Goal: Task Accomplishment & Management: Manage account settings

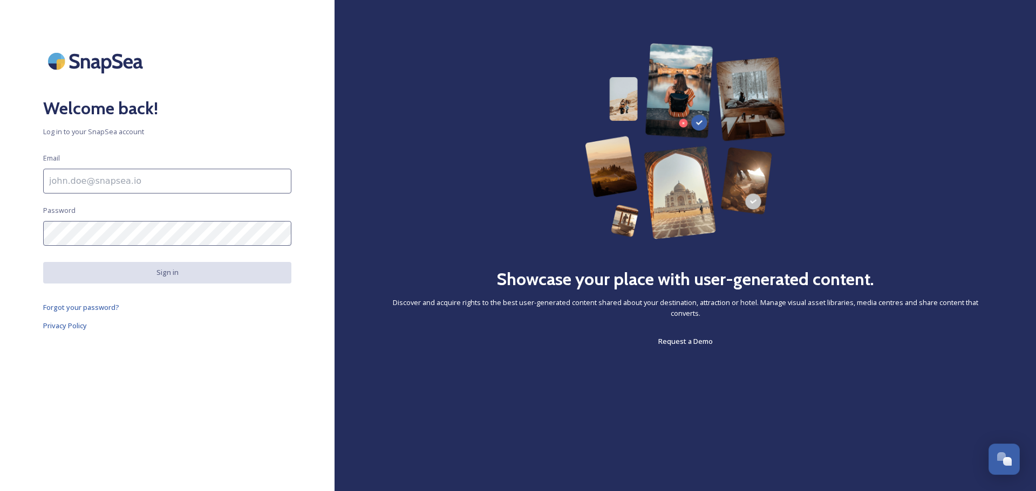
click at [132, 186] on input at bounding box center [167, 181] width 248 height 25
type input "[EMAIL_ADDRESS][DOMAIN_NAME]"
click at [175, 217] on div "Welcome back! Log in to your SnapSea account Email [EMAIL_ADDRESS][DOMAIN_NAME]…" at bounding box center [167, 245] width 334 height 405
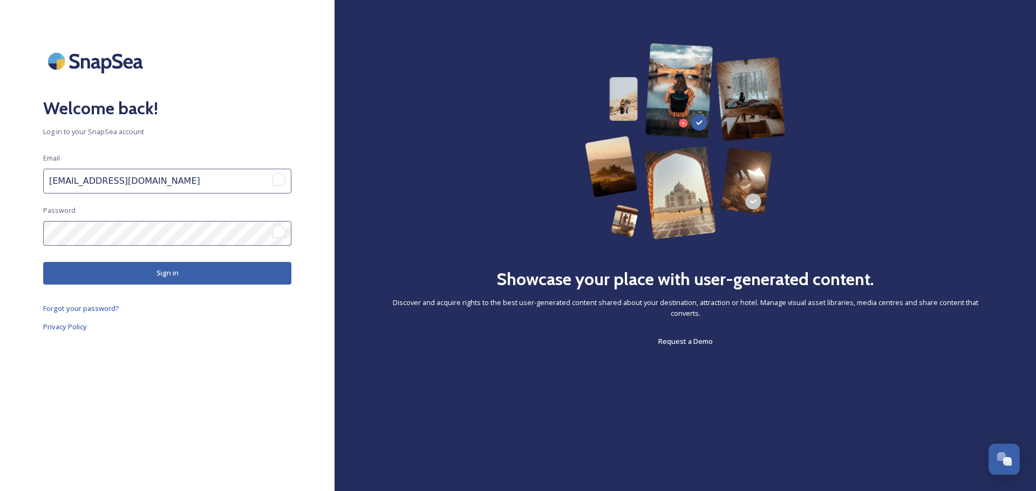
click at [176, 276] on button "Sign in" at bounding box center [167, 273] width 248 height 22
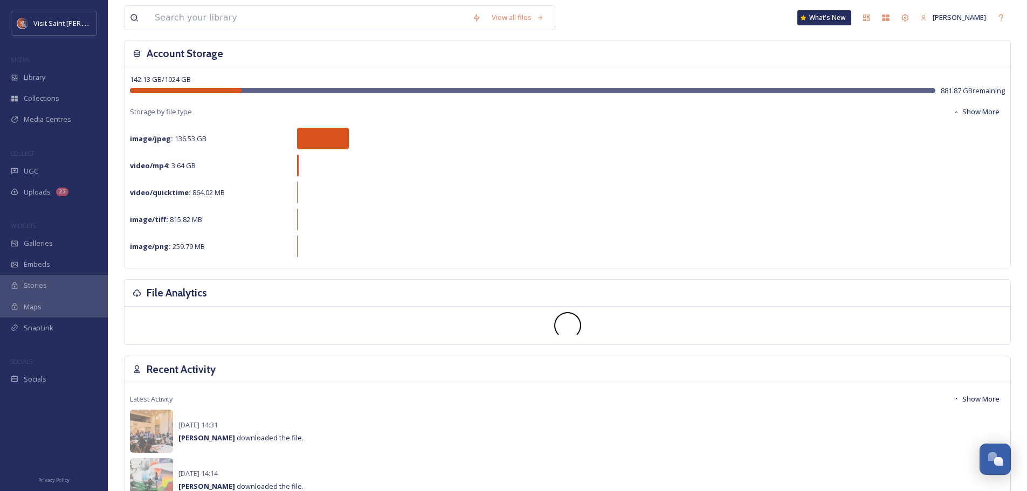
scroll to position [162, 0]
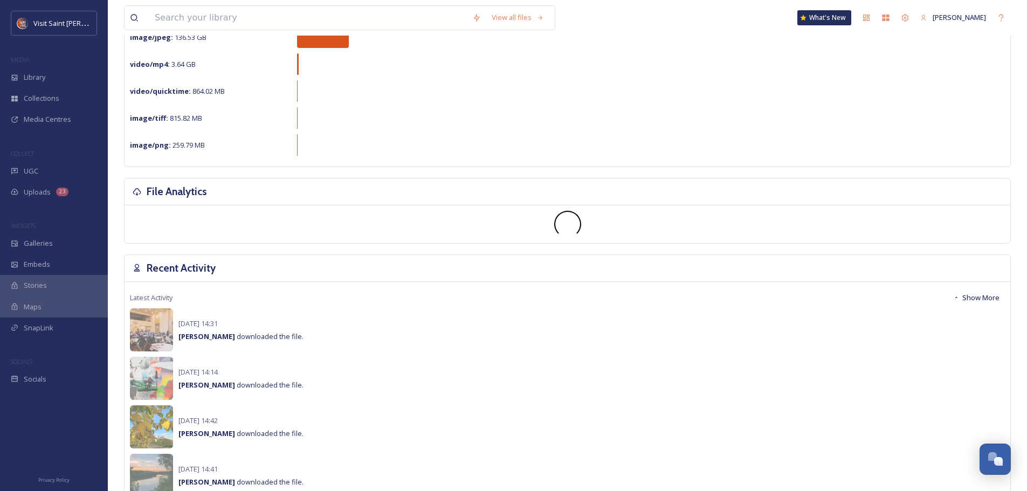
click at [41, 249] on span "Galleries" at bounding box center [38, 243] width 29 height 10
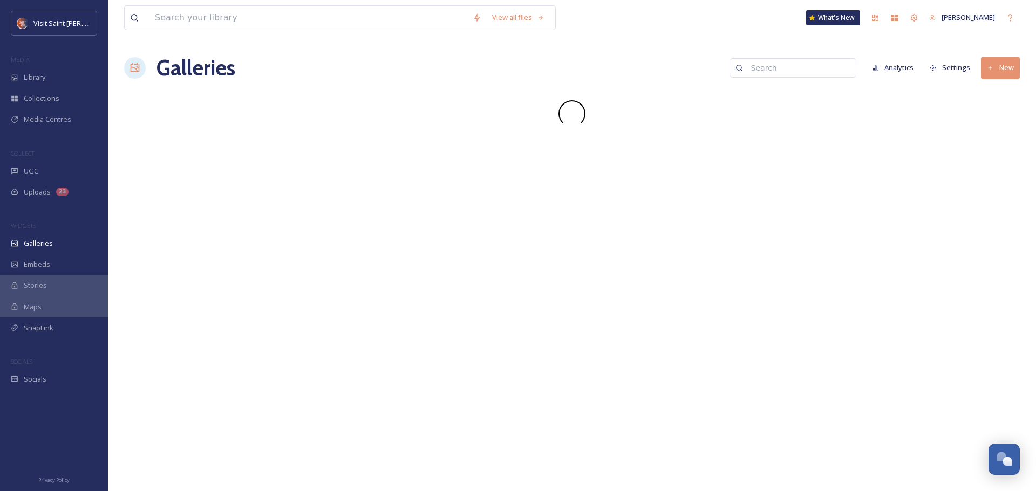
click at [36, 378] on span "Socials" at bounding box center [35, 379] width 23 height 10
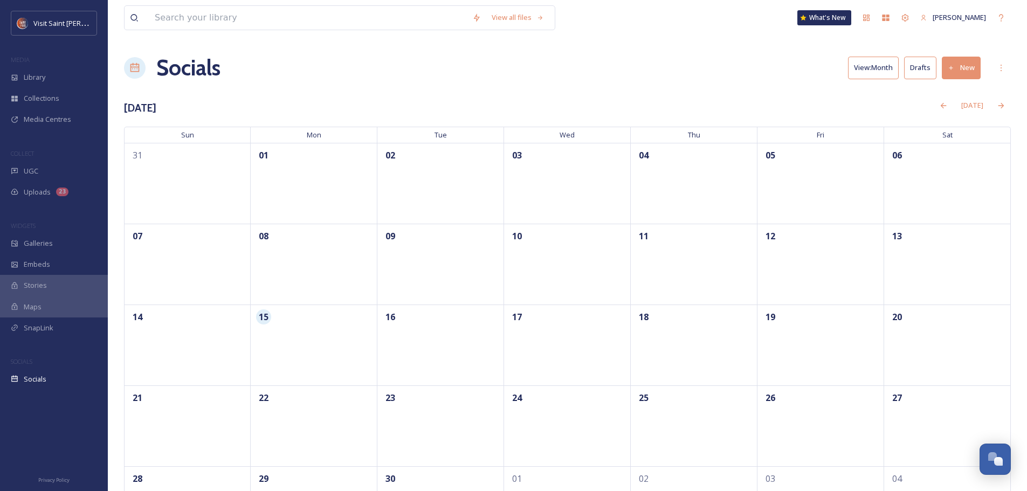
click at [30, 170] on span "UGC" at bounding box center [31, 171] width 15 height 10
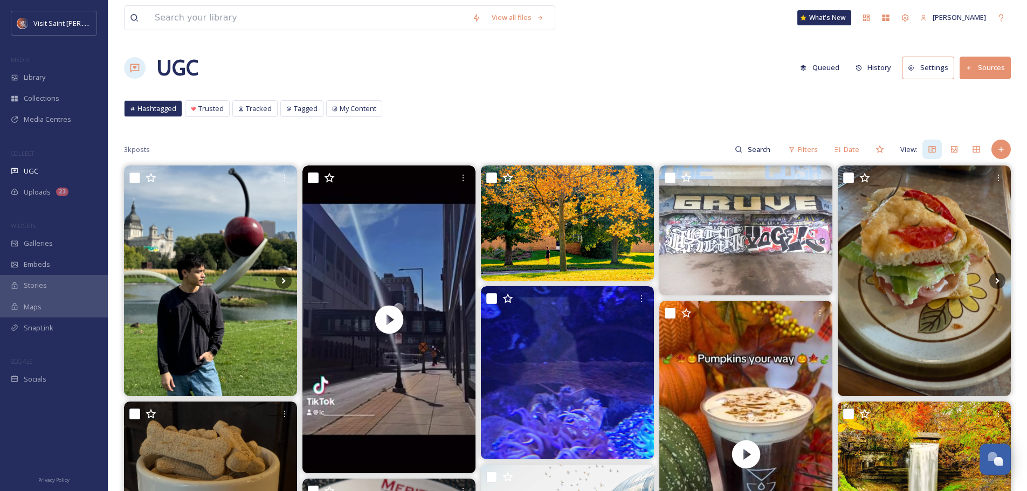
click at [751, 155] on input at bounding box center [760, 150] width 35 height 22
type input "state fair"
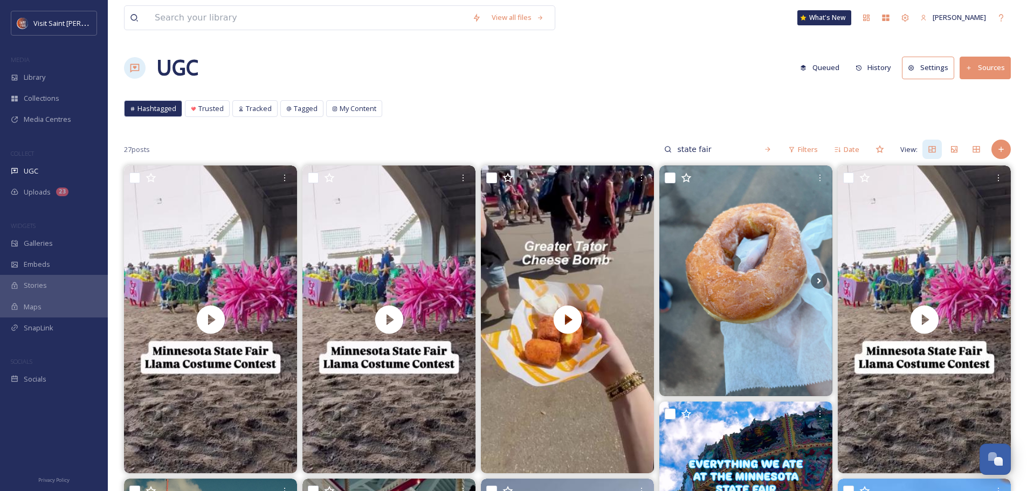
click at [156, 107] on span "Hashtagged" at bounding box center [157, 109] width 39 height 10
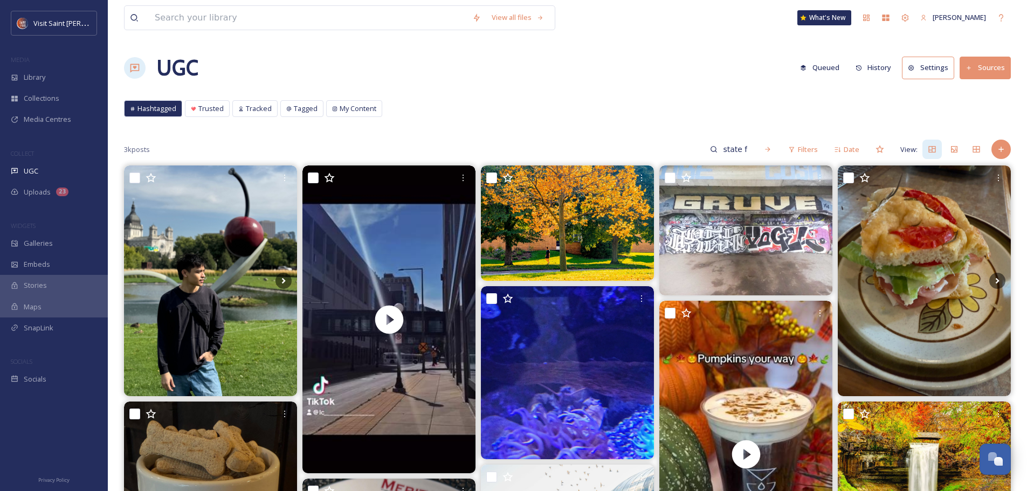
click at [616, 104] on div "Hashtagged Trusted Tracked Tagged My Content Hashtagged Trusted Tracked Tagged …" at bounding box center [567, 111] width 887 height 22
click at [754, 146] on div "state fair" at bounding box center [741, 150] width 73 height 22
click at [754, 146] on div "state fair" at bounding box center [718, 150] width 119 height 22
click at [721, 154] on input "state fair" at bounding box center [712, 150] width 81 height 22
click at [728, 146] on input "state fair" at bounding box center [712, 150] width 81 height 22
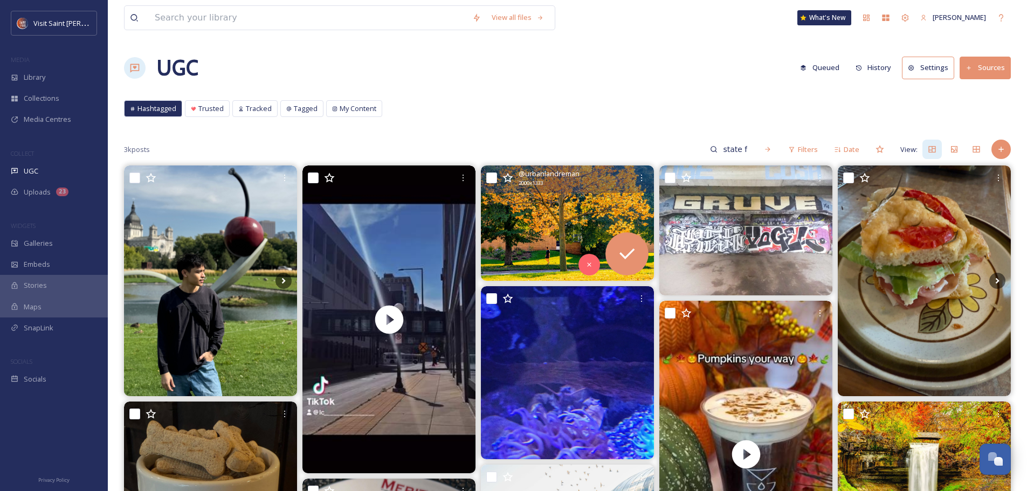
click at [601, 224] on img at bounding box center [567, 223] width 173 height 115
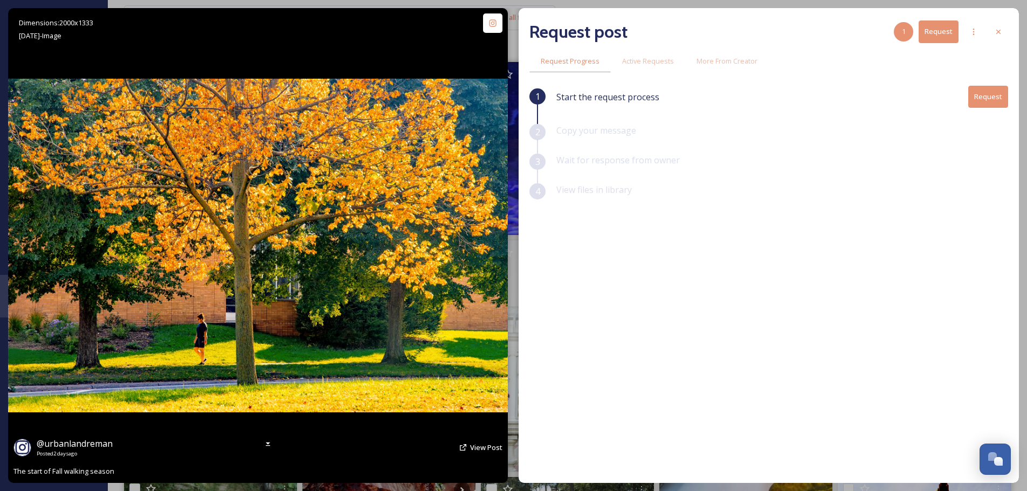
scroll to position [108, 0]
click at [478, 450] on span "View Post" at bounding box center [486, 448] width 32 height 10
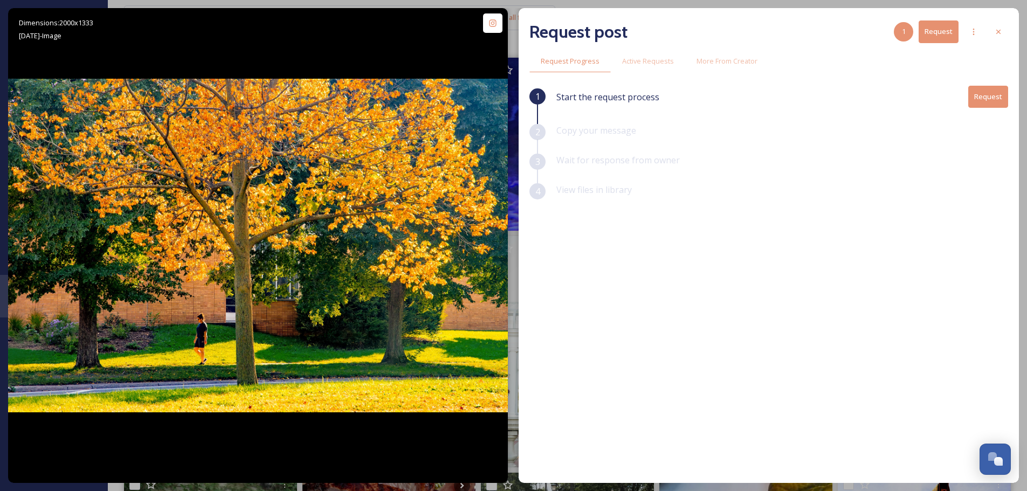
click at [1000, 29] on icon at bounding box center [999, 32] width 9 height 9
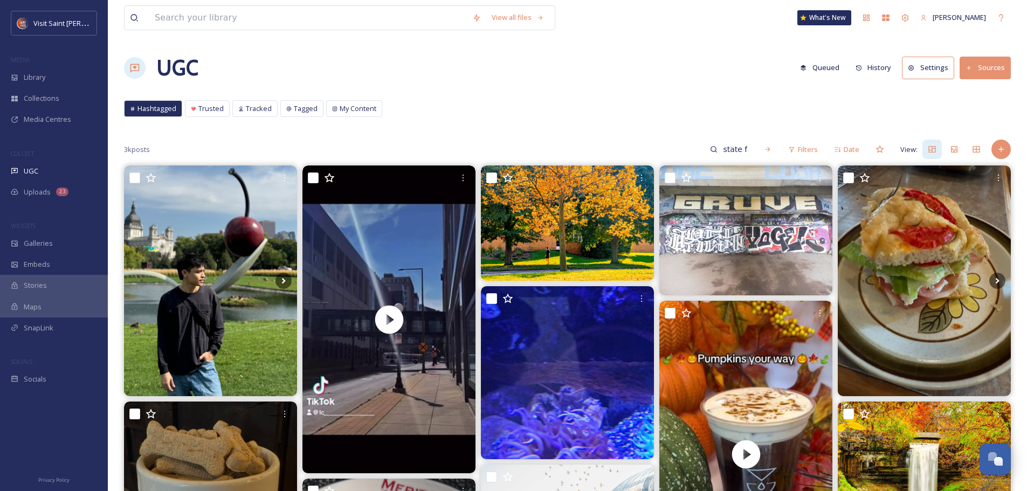
click at [524, 67] on div "UGC Queued History Settings Sources" at bounding box center [567, 68] width 887 height 32
click at [939, 68] on button "Settings" at bounding box center [928, 68] width 52 height 22
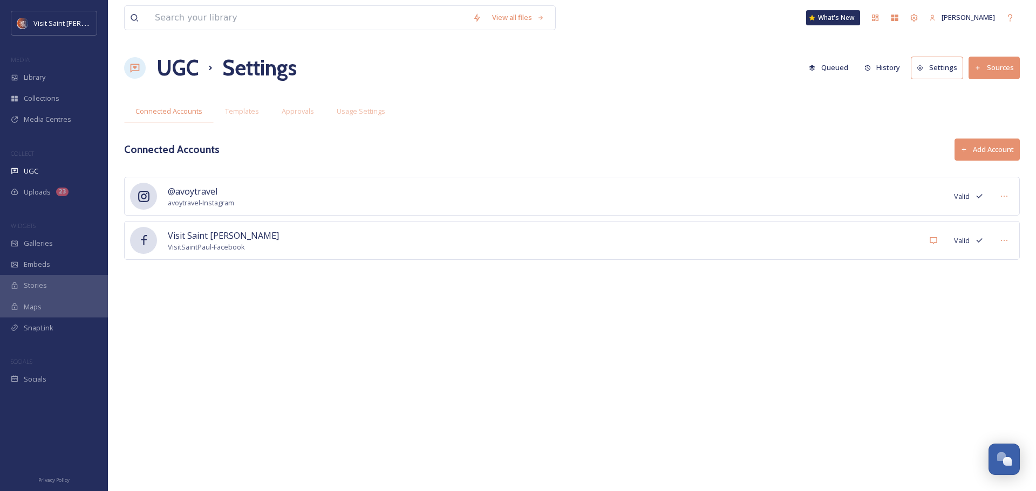
click at [254, 113] on span "Templates" at bounding box center [242, 111] width 34 height 10
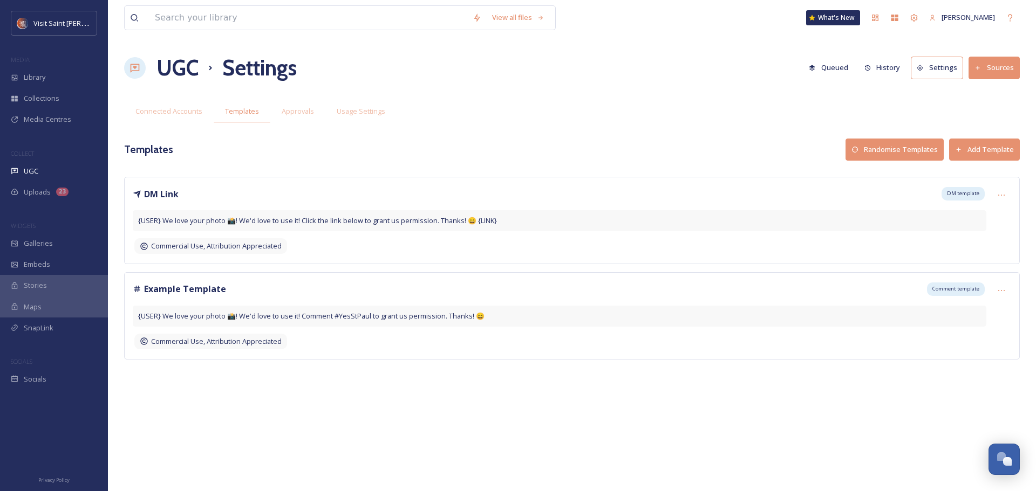
click at [300, 113] on span "Approvals" at bounding box center [298, 111] width 32 height 10
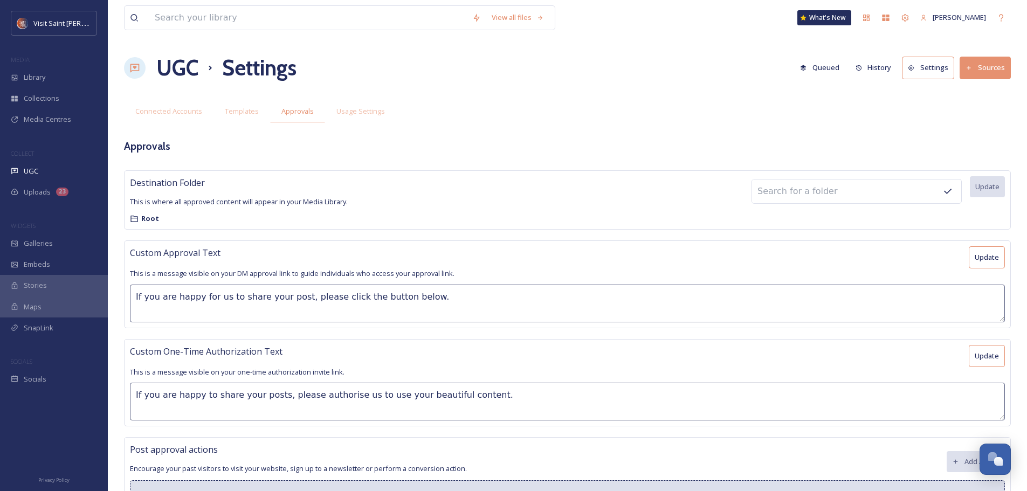
click at [364, 115] on span "Usage Settings" at bounding box center [361, 111] width 49 height 10
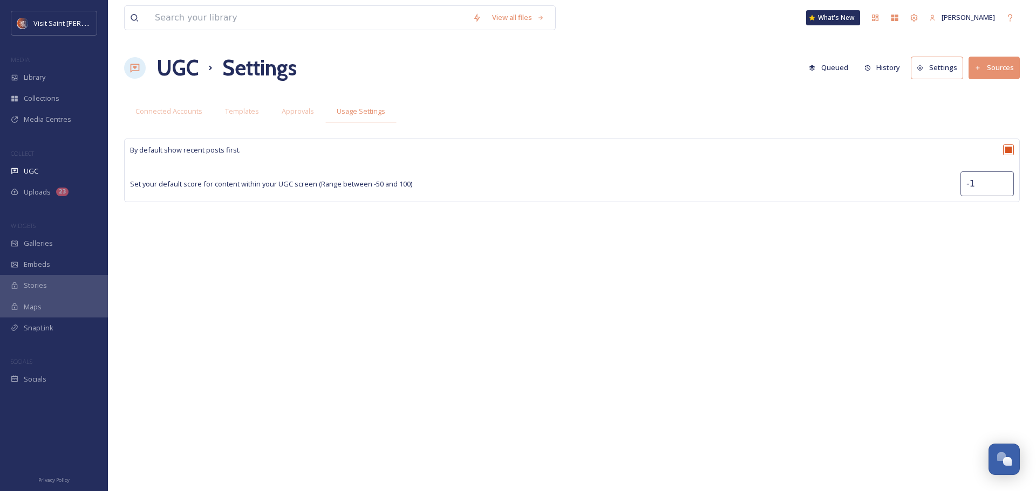
click at [151, 112] on span "Connected Accounts" at bounding box center [168, 111] width 67 height 10
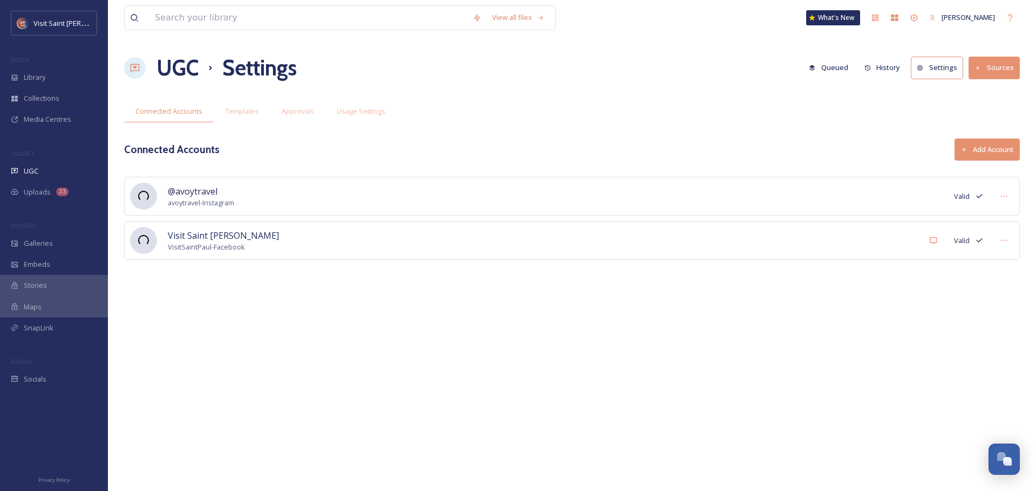
click at [136, 70] on icon at bounding box center [134, 68] width 11 height 11
drag, startPoint x: 416, startPoint y: 65, endPoint x: 419, endPoint y: 74, distance: 9.0
click at [416, 65] on div "UGC Settings Queued History Settings Sources" at bounding box center [571, 68] width 895 height 32
click at [847, 63] on button "Queued" at bounding box center [828, 67] width 50 height 21
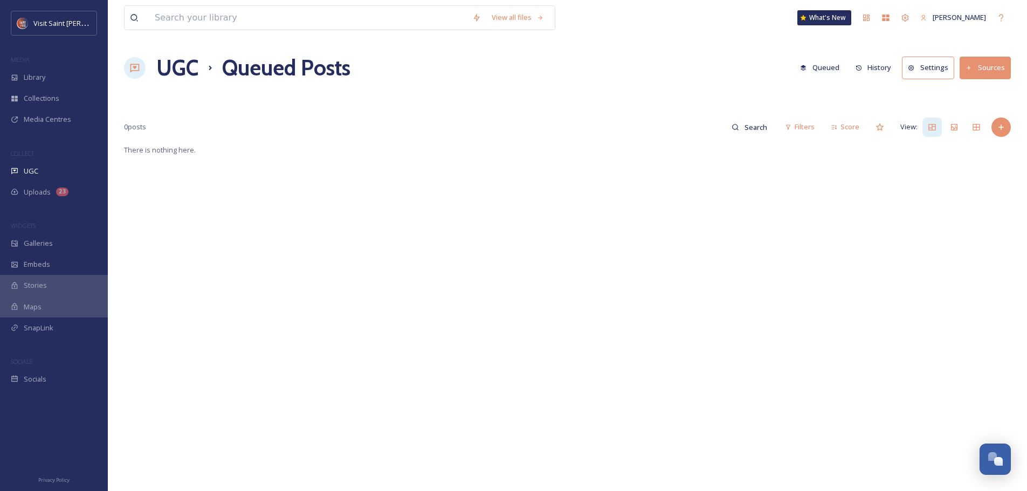
click at [43, 200] on div "Uploads 23" at bounding box center [54, 192] width 108 height 21
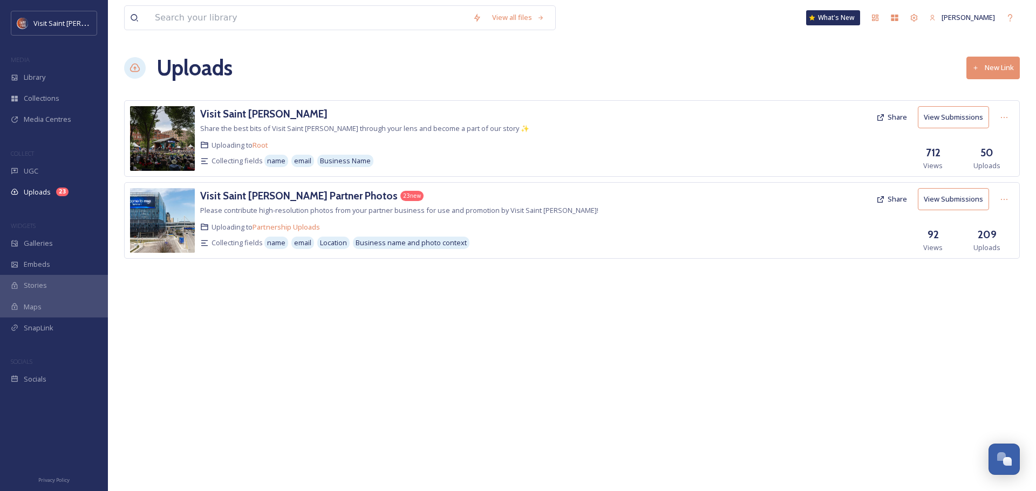
click at [29, 170] on span "UGC" at bounding box center [31, 171] width 15 height 10
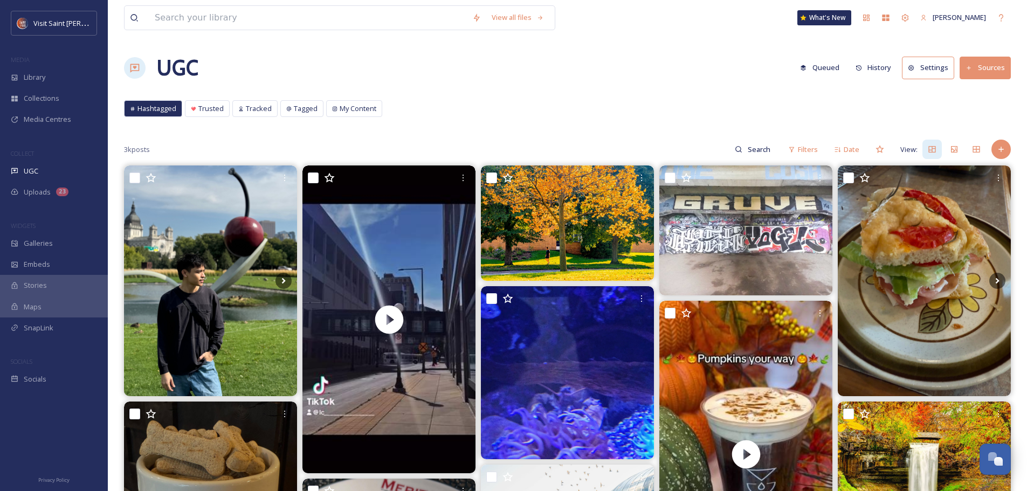
click at [750, 152] on input at bounding box center [760, 150] width 35 height 22
click at [750, 152] on input at bounding box center [737, 150] width 81 height 22
type input "state fair"
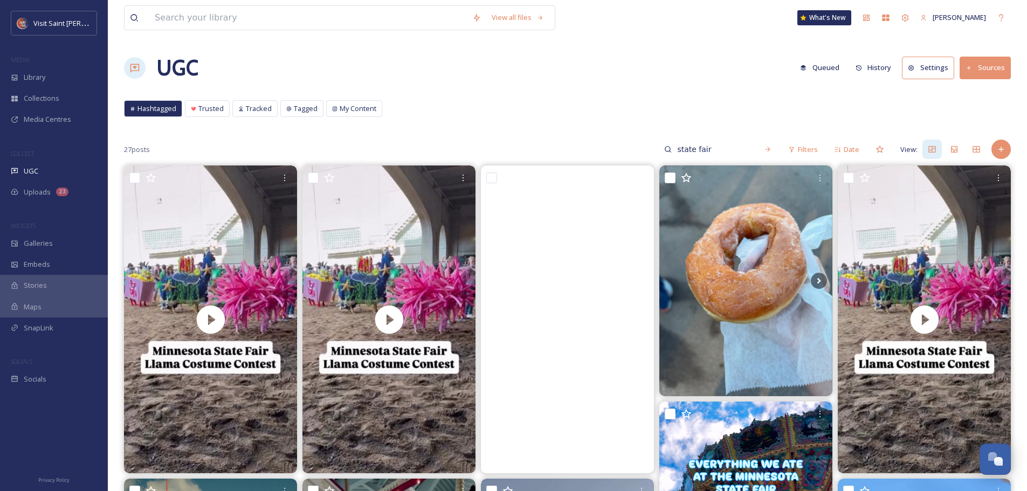
click at [991, 70] on button "Sources" at bounding box center [985, 68] width 51 height 22
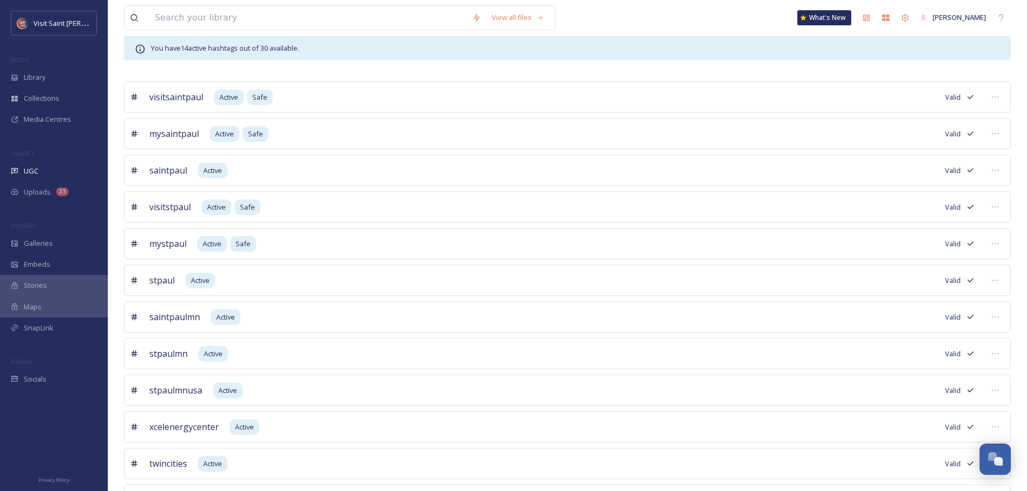
scroll to position [2, 0]
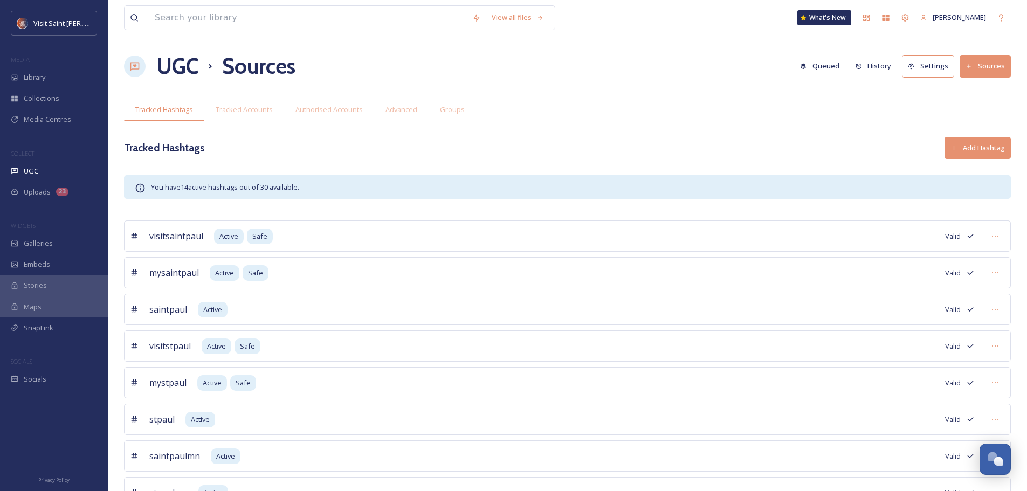
click at [257, 102] on div "Tracked Accounts" at bounding box center [244, 110] width 80 height 22
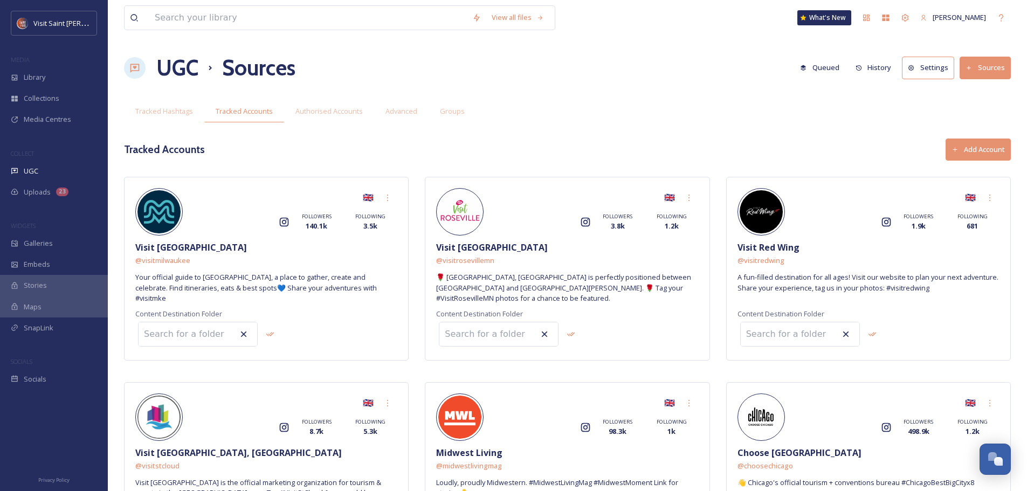
click at [312, 115] on span "Authorised Accounts" at bounding box center [329, 111] width 67 height 10
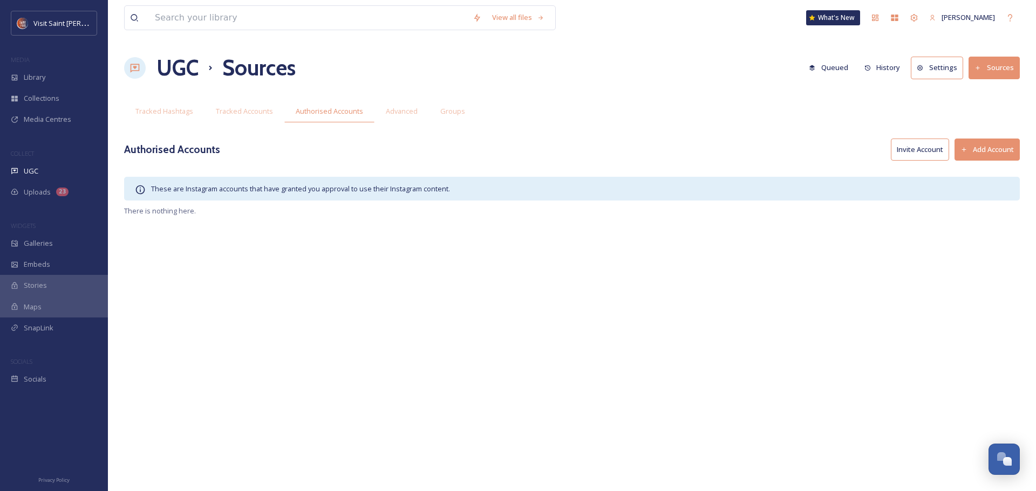
click at [394, 116] on span "Advanced" at bounding box center [402, 111] width 32 height 10
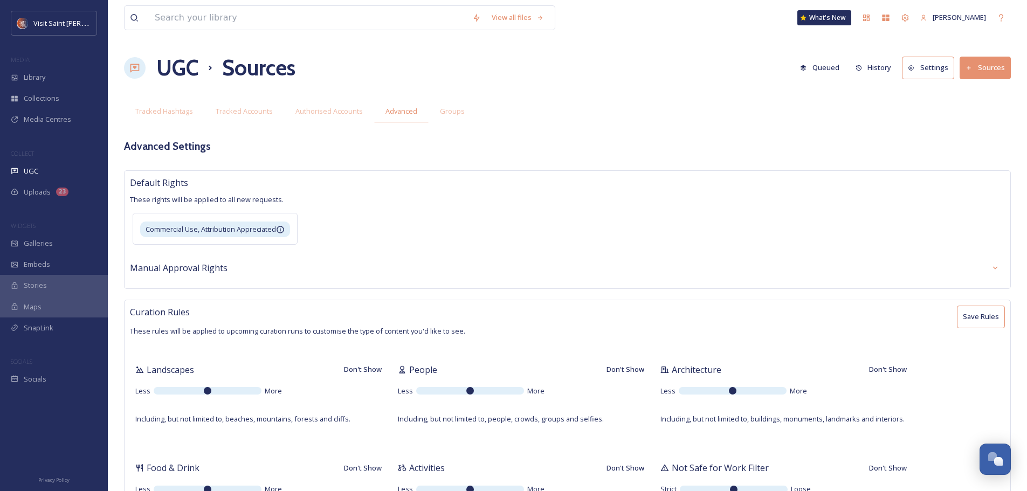
type textarea "[GEOGRAPHIC_DATA],[GEOGRAPHIC_DATA],[GEOGRAPHIC_DATA],[GEOGRAPHIC_DATA],[GEOGRA…"
type textarea "[GEOGRAPHIC_DATA],[GEOGRAPHIC_DATA],[GEOGRAPHIC_DATA],[GEOGRAPHIC_DATA]"
click at [828, 68] on button "Queued" at bounding box center [820, 67] width 50 height 21
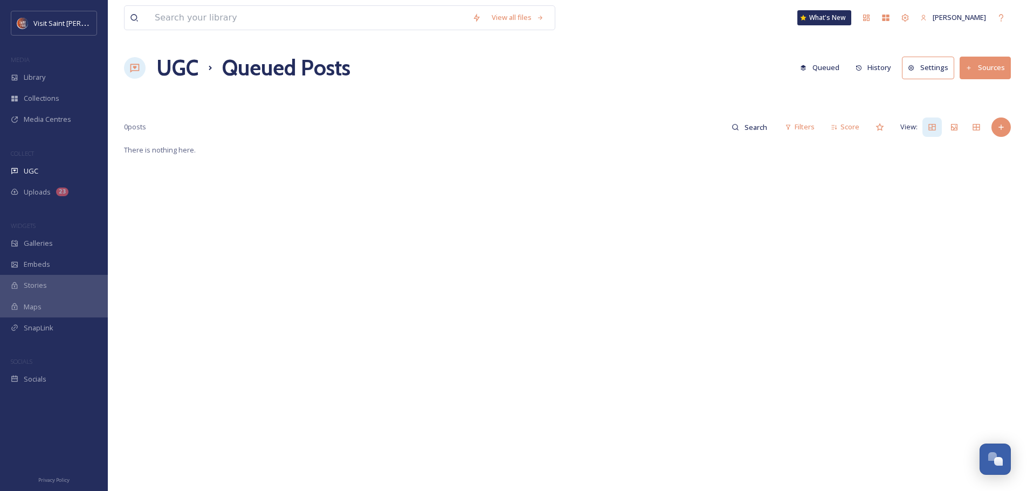
click at [30, 170] on span "UGC" at bounding box center [31, 171] width 15 height 10
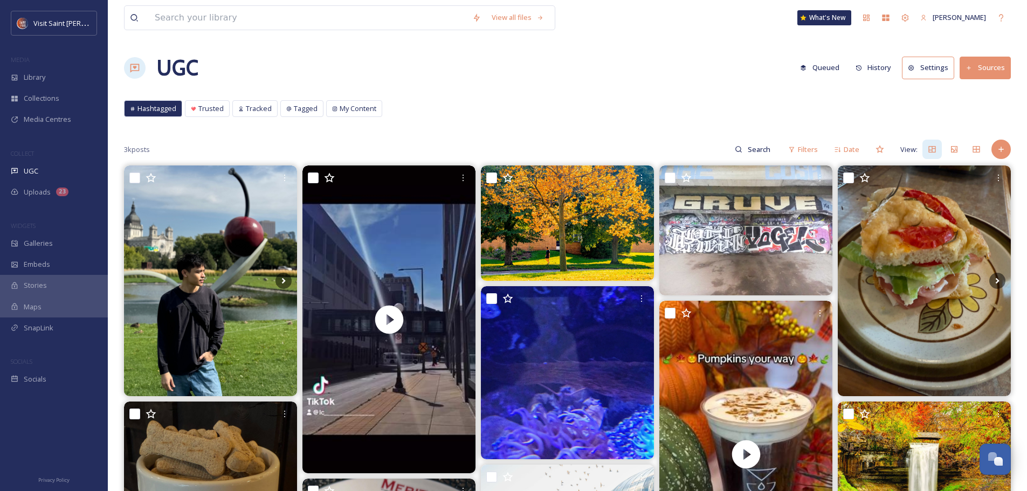
click at [197, 109] on div "Trusted" at bounding box center [208, 109] width 44 height 16
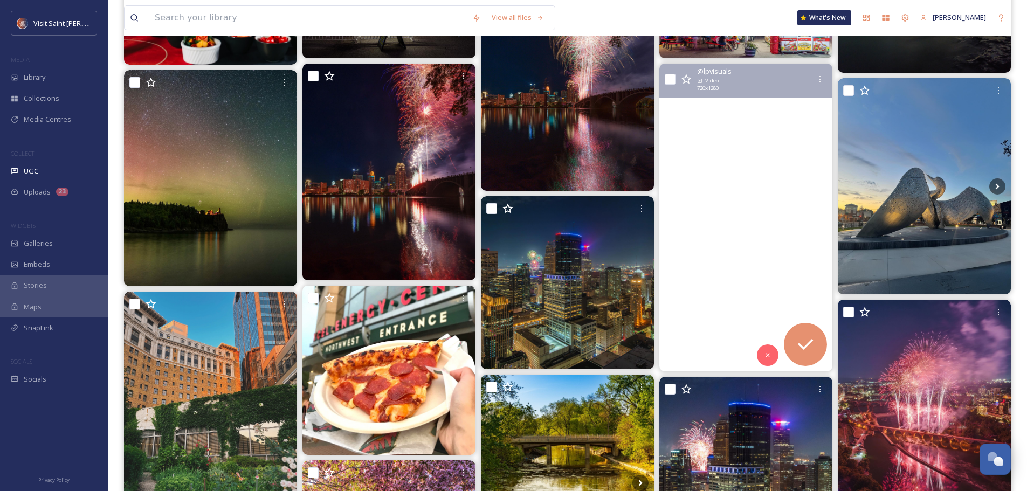
scroll to position [162, 0]
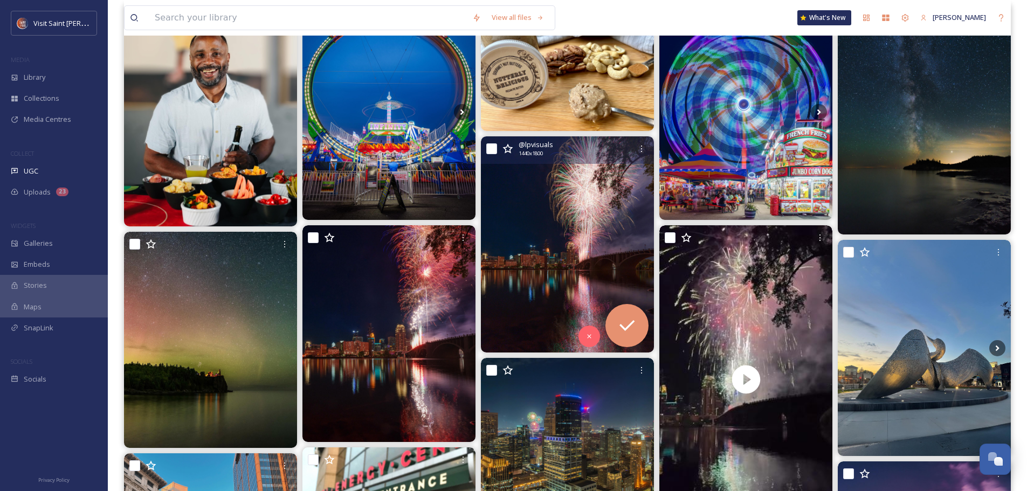
click at [571, 226] on img at bounding box center [567, 244] width 173 height 216
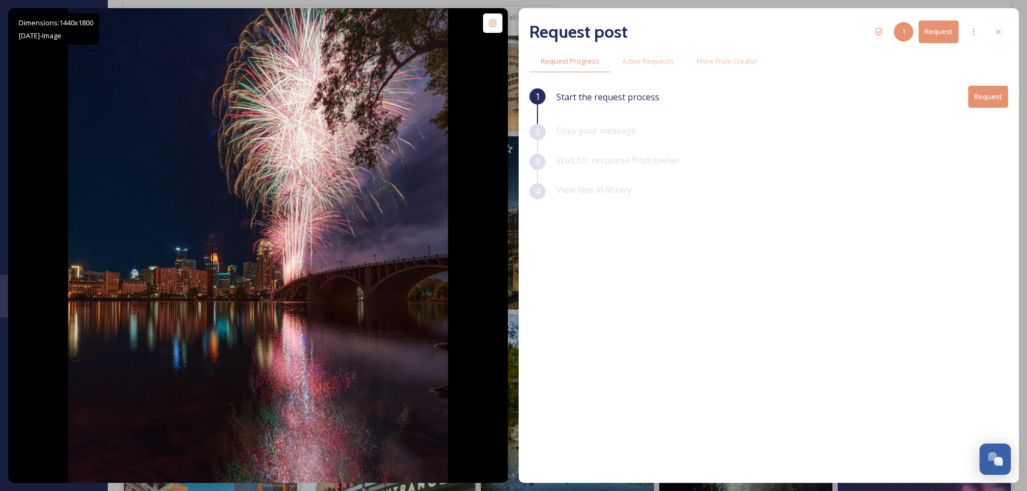
click at [996, 31] on icon at bounding box center [999, 32] width 9 height 9
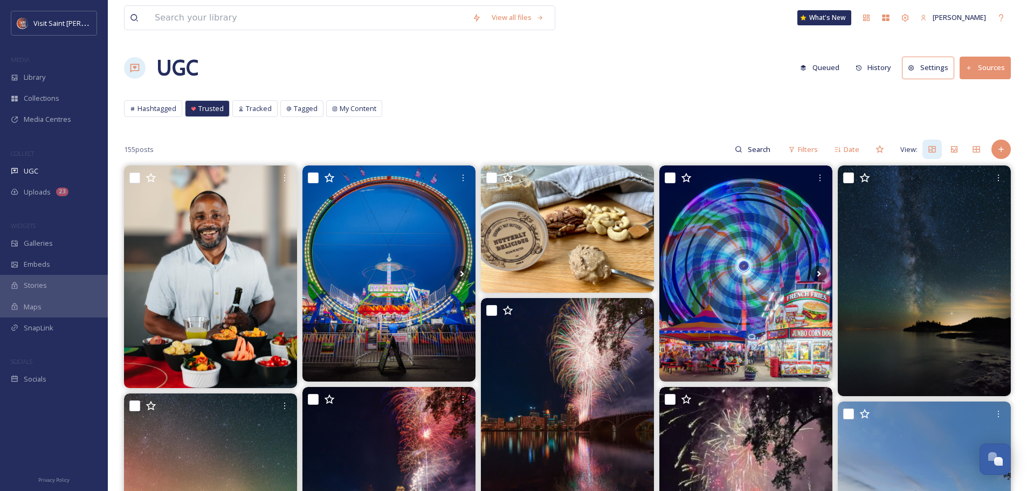
click at [250, 111] on span "Tracked" at bounding box center [259, 109] width 26 height 10
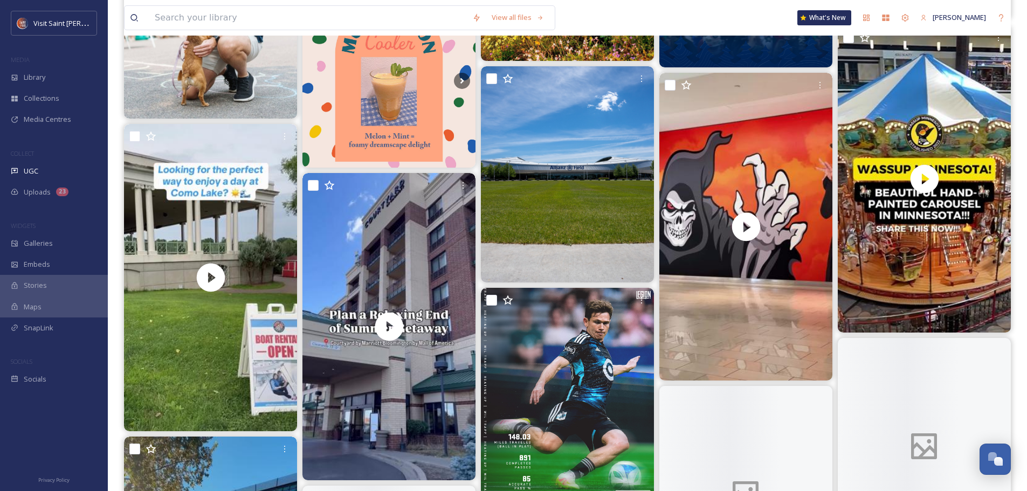
scroll to position [4045, 0]
